Goal: Information Seeking & Learning: Learn about a topic

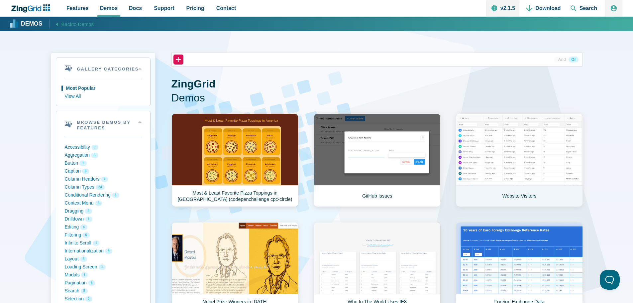
click at [535, 135] on link "Website Visitors" at bounding box center [519, 159] width 127 height 93
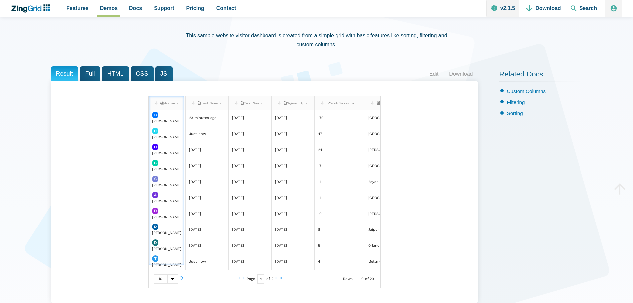
scroll to position [0, 14]
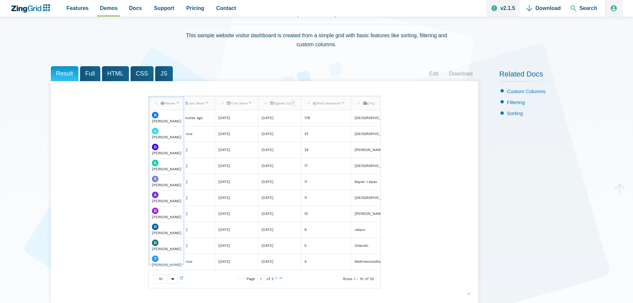
click at [292, 104] on zg-icon "filter" at bounding box center [293, 104] width 5 height 7
click at [498, 154] on div "Result Full HTML CSS JS Edit Download [[index.user.0.name]] Name Last Seen Firs…" at bounding box center [317, 189] width 532 height 247
click at [31, 8] on icon "ZingChart Logo. Click to return to the homepage" at bounding box center [30, 8] width 43 height 8
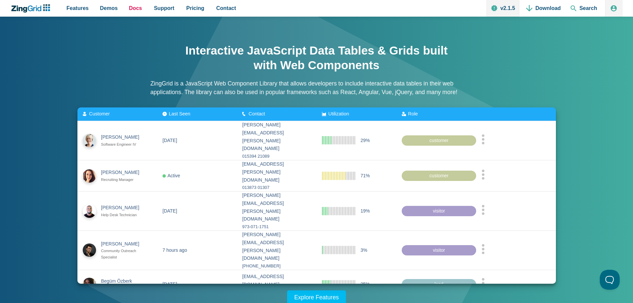
click at [136, 11] on span "Docs" at bounding box center [135, 8] width 13 height 9
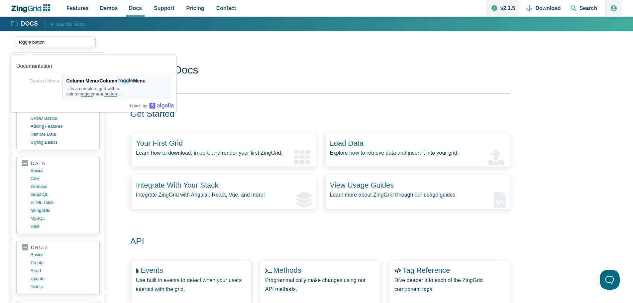
click at [104, 93] on span "button" at bounding box center [110, 93] width 13 height 5
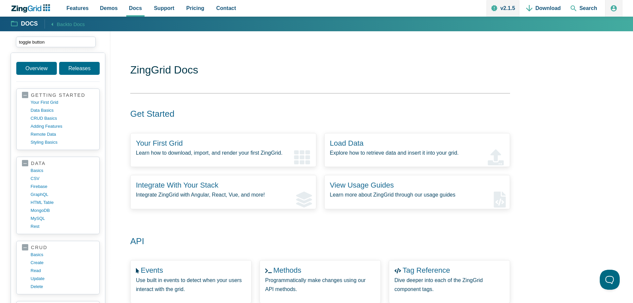
type input "toggle button"
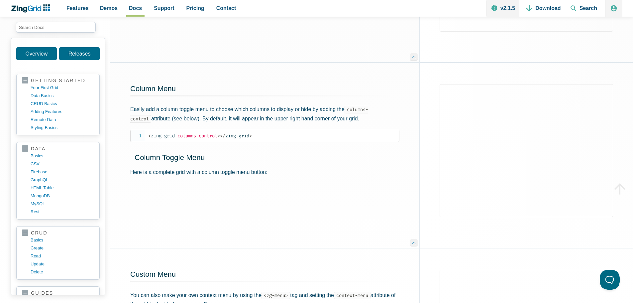
scroll to position [405, 0]
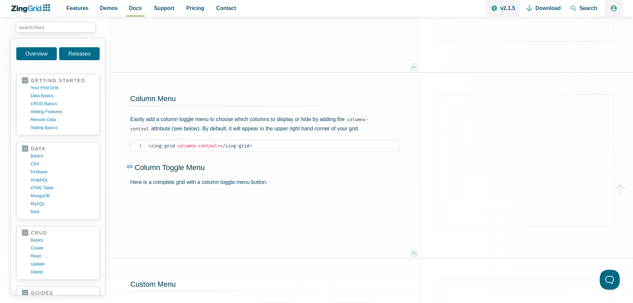
click at [327, 141] on link "Column Toggle Menu" at bounding box center [260, 153] width 269 height 40
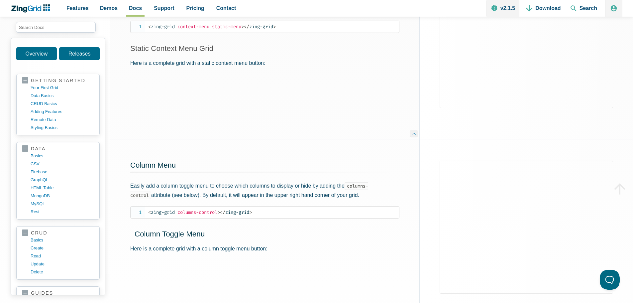
scroll to position [339, 0]
click at [44, 23] on span "App Content" at bounding box center [61, 27] width 100 height 21
click at [48, 26] on input "search input" at bounding box center [56, 27] width 80 height 11
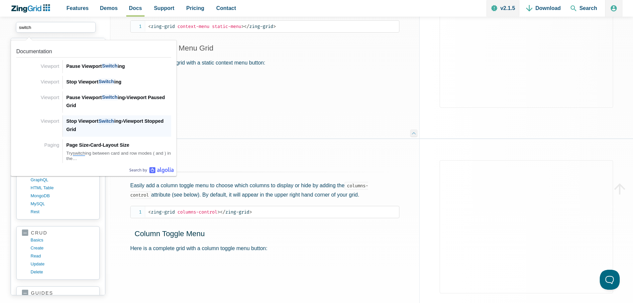
scroll to position [372, 0]
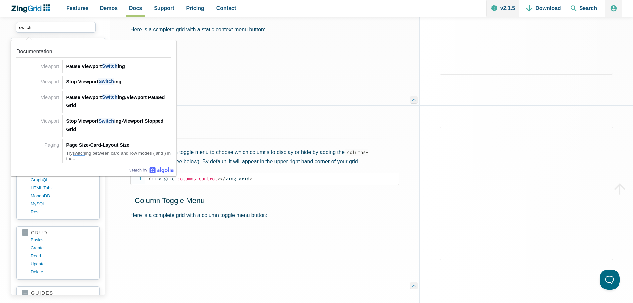
click at [50, 22] on input "switch" at bounding box center [56, 27] width 80 height 11
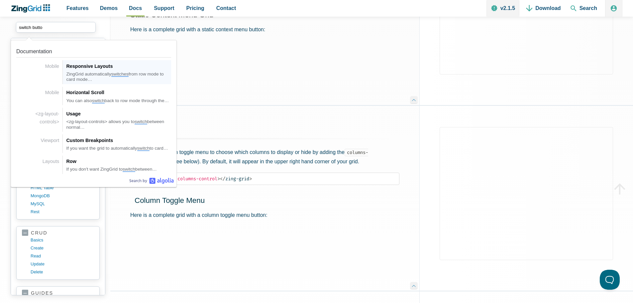
type input "switch button"
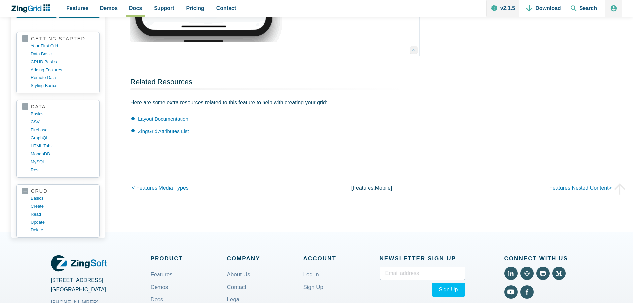
scroll to position [793, 0]
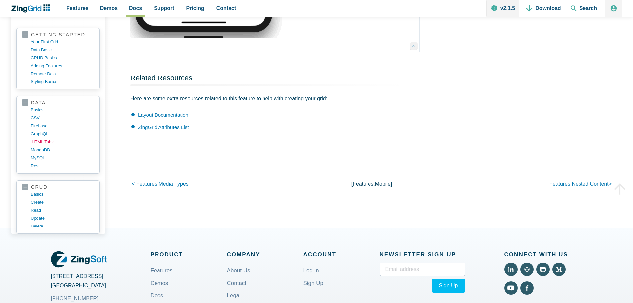
click at [44, 141] on link "HTML table" at bounding box center [63, 142] width 63 height 8
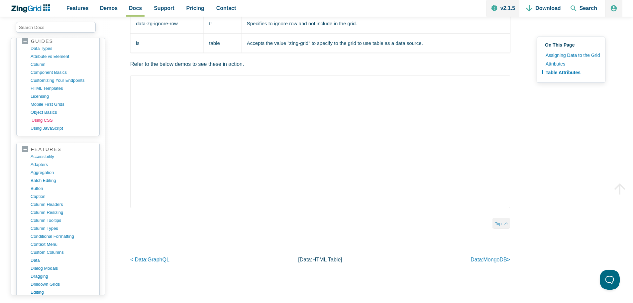
scroll to position [266, 0]
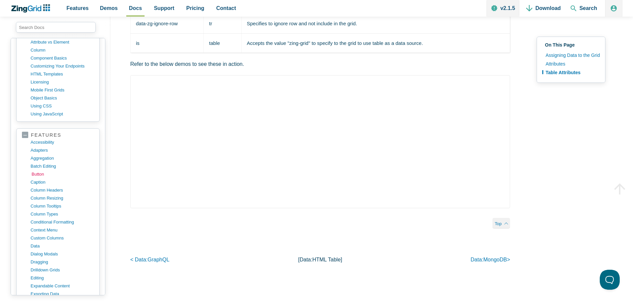
click at [48, 177] on link "button" at bounding box center [63, 174] width 63 height 8
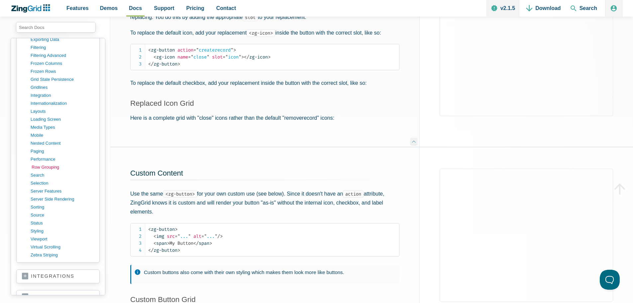
scroll to position [532, 0]
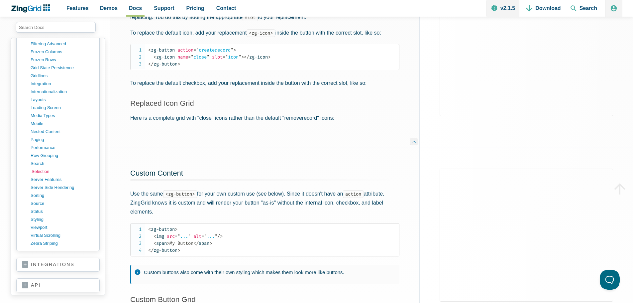
click at [51, 171] on link "selection" at bounding box center [63, 172] width 63 height 8
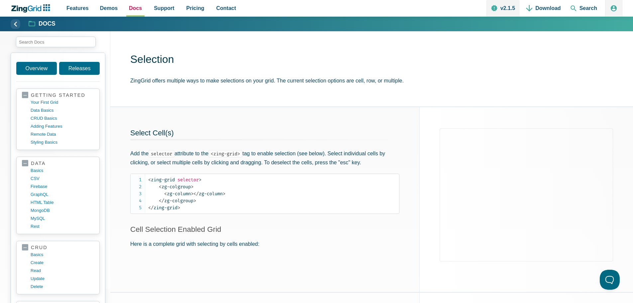
click at [136, 8] on span "Docs" at bounding box center [135, 8] width 13 height 9
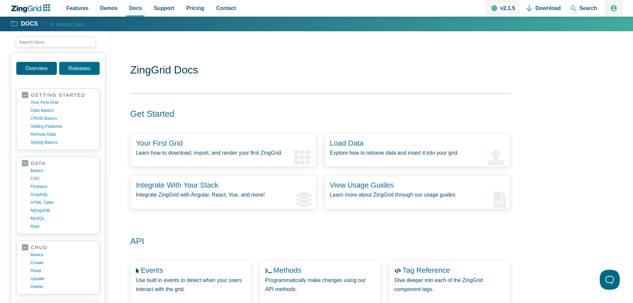
click at [23, 70] on link "Overview" at bounding box center [36, 68] width 41 height 13
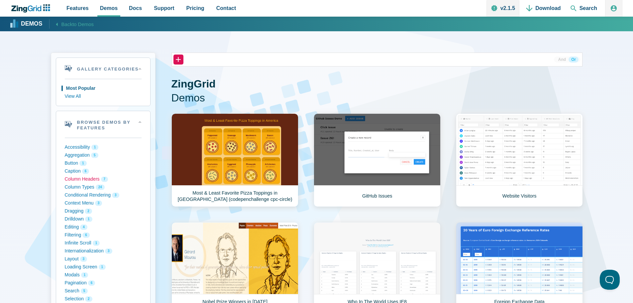
click at [76, 176] on button "Column Headers 7" at bounding box center [103, 179] width 77 height 8
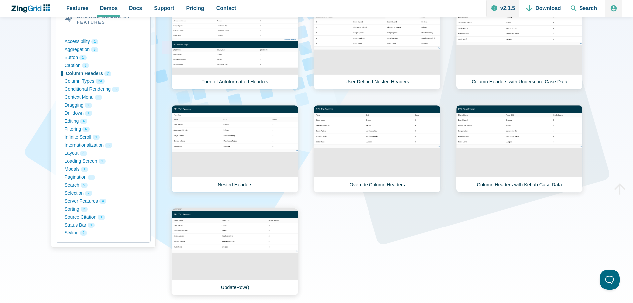
scroll to position [100, 0]
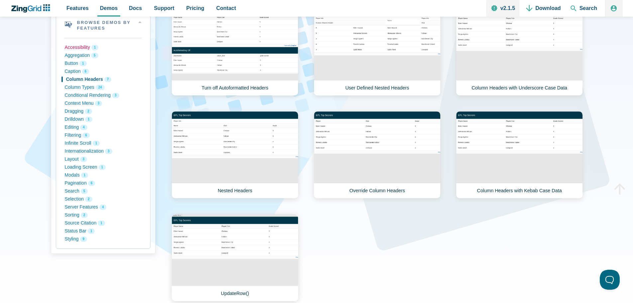
click at [79, 47] on button "Accessibility 1" at bounding box center [103, 48] width 77 height 8
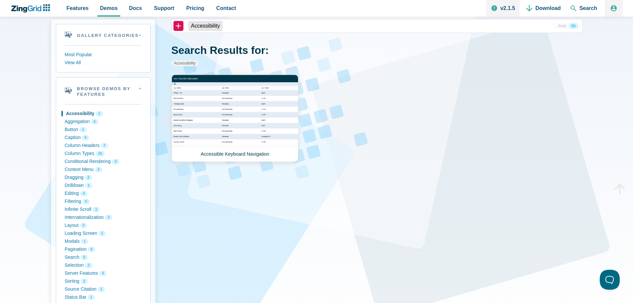
scroll to position [33, 0]
click at [252, 115] on link "Accessible Keyboard Navigation" at bounding box center [235, 118] width 127 height 87
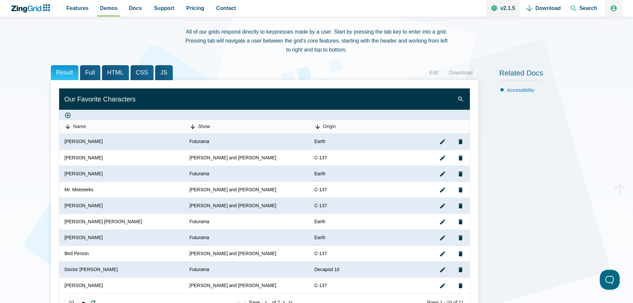
click at [111, 71] on span "HTML" at bounding box center [115, 72] width 27 height 15
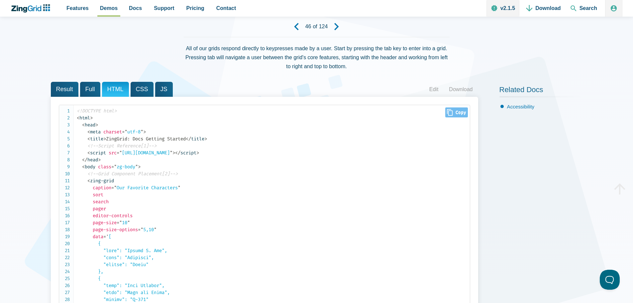
scroll to position [33, 0]
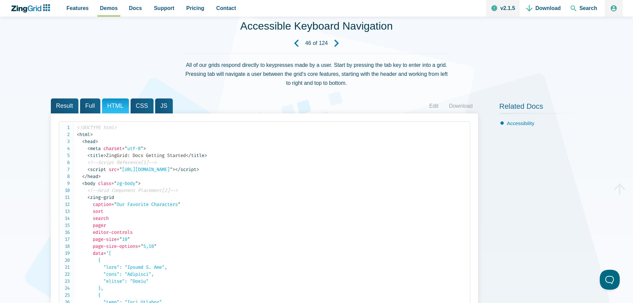
click at [90, 104] on span "Full" at bounding box center [90, 105] width 20 height 15
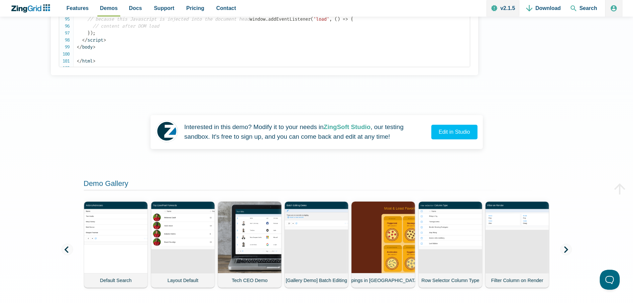
scroll to position [0, 0]
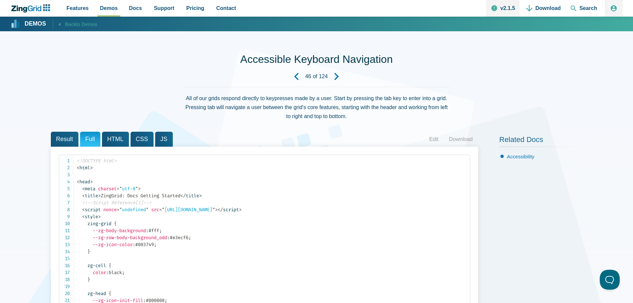
click at [61, 23] on icon "App Content" at bounding box center [60, 24] width 8 height 8
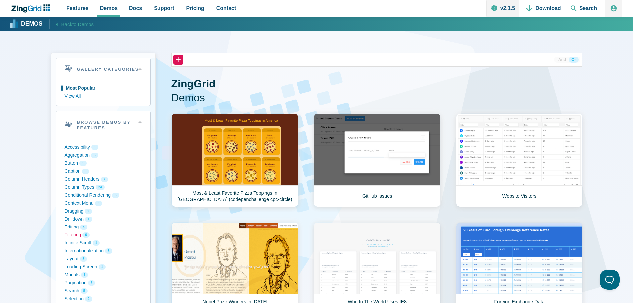
click at [77, 234] on button "Filtering 6" at bounding box center [103, 235] width 77 height 8
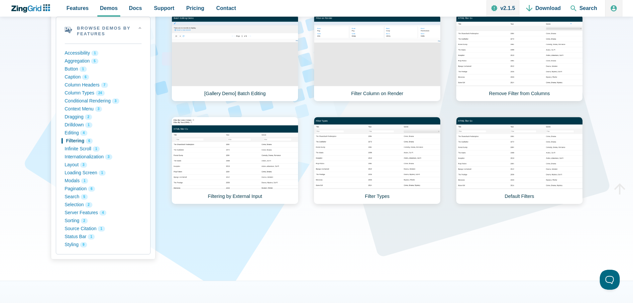
scroll to position [100, 0]
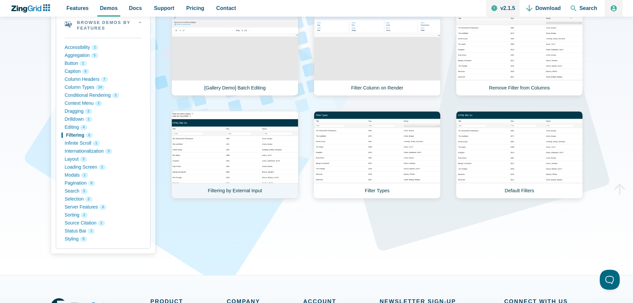
click at [192, 168] on link "Filtering by External Input" at bounding box center [235, 154] width 127 height 87
